Goal: Information Seeking & Learning: Compare options

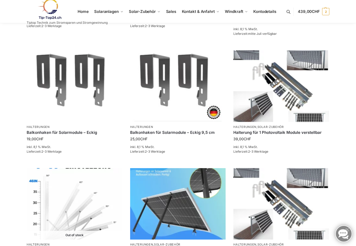
scroll to position [287, 0]
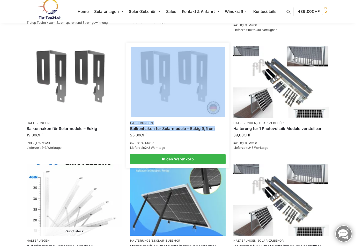
drag, startPoint x: 128, startPoint y: 124, endPoint x: 214, endPoint y: 127, distance: 85.3
click at [214, 127] on li "Halterungen Balkonhaken für Solarmodule – Eckig 9,5 cm 25,00 CHF inkl. 8,1 % Mw…" at bounding box center [177, 106] width 103 height 118
copy li "Halterungen Balkonhaken für Solarmodule – Eckig 9,5 cm"
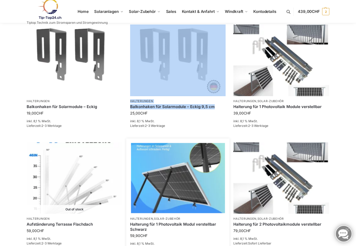
scroll to position [339, 0]
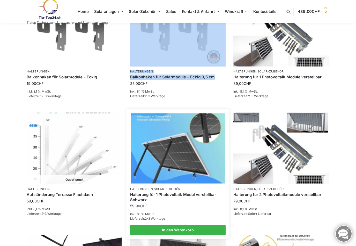
click at [174, 165] on img at bounding box center [178, 148] width 94 height 70
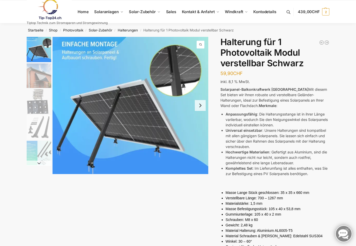
click at [201, 107] on button "Next slide" at bounding box center [200, 105] width 11 height 11
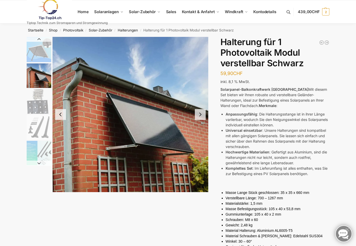
click at [199, 113] on button "Next slide" at bounding box center [200, 114] width 11 height 11
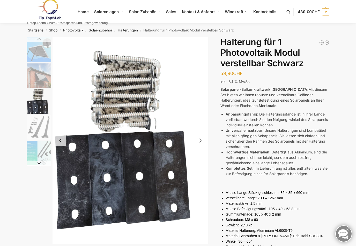
click at [200, 140] on button "Next slide" at bounding box center [200, 140] width 11 height 11
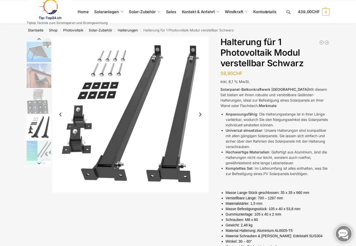
click at [197, 113] on button "Next slide" at bounding box center [200, 114] width 11 height 11
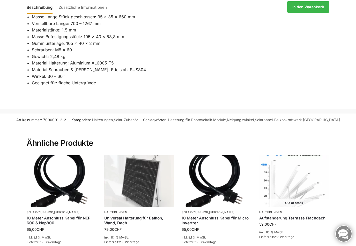
scroll to position [405, 0]
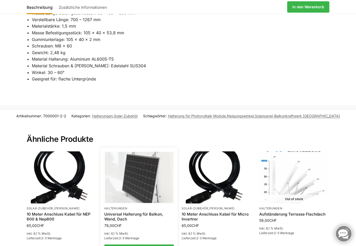
click at [139, 190] on img at bounding box center [139, 177] width 68 height 51
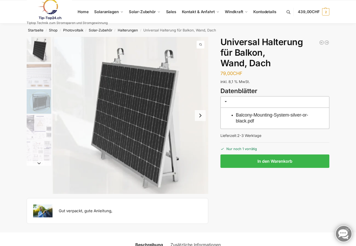
click at [43, 72] on img "2 / 5" at bounding box center [39, 76] width 25 height 25
click at [39, 95] on img "3 / 5" at bounding box center [39, 101] width 25 height 25
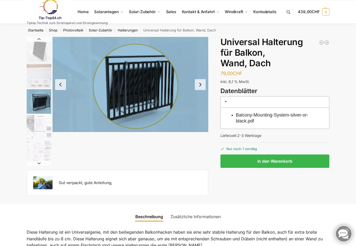
click at [199, 84] on button "Next slide" at bounding box center [200, 84] width 11 height 11
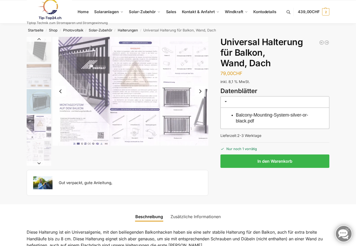
click at [199, 91] on button "Next slide" at bounding box center [200, 91] width 11 height 11
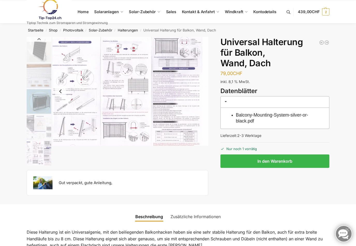
click at [123, 128] on img "5 / 5" at bounding box center [130, 91] width 156 height 109
